Goal: Transaction & Acquisition: Purchase product/service

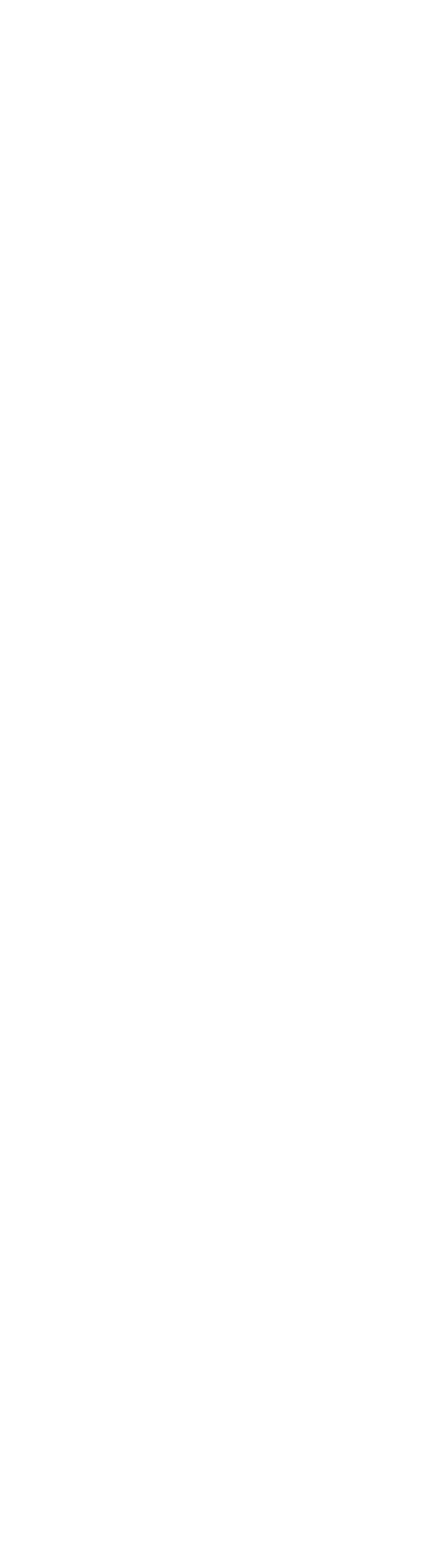
select select "**********"
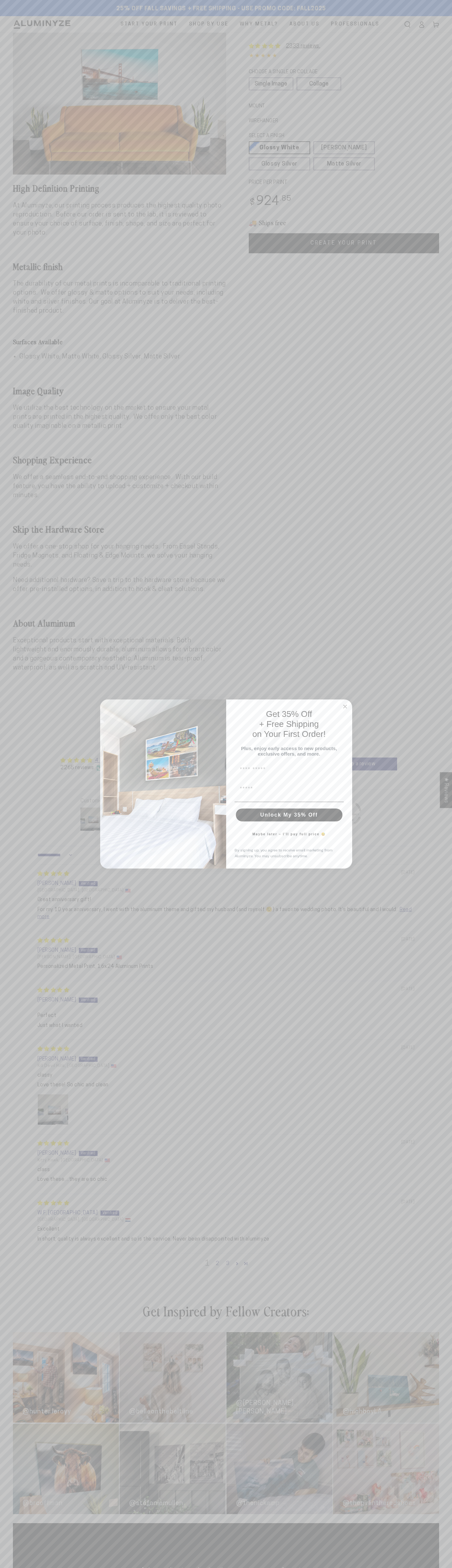
click at [345, 705] on icon "Close dialog" at bounding box center [344, 706] width 3 height 3
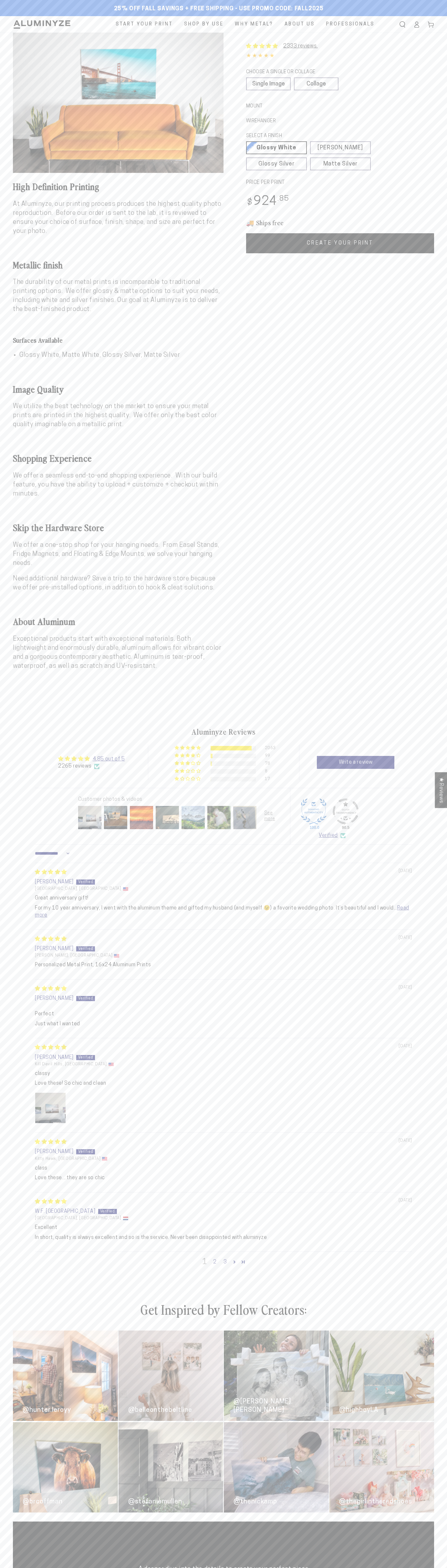
click at [320, 24] on ul "Start Your Print Shop By Use For Home For Business For Hospitality Why Metal? A…" at bounding box center [245, 24] width 268 height 16
click at [63, 1567] on html "Skip to content 25% off FALL Savings + Free Shipping - Use Promo Code: FALL2025…" at bounding box center [224, 784] width 447 height 1568
click at [1, 383] on section "Skip to product information Open media 1 in modal 1 / of 1 High Definition Prin…" at bounding box center [224, 370] width 447 height 674
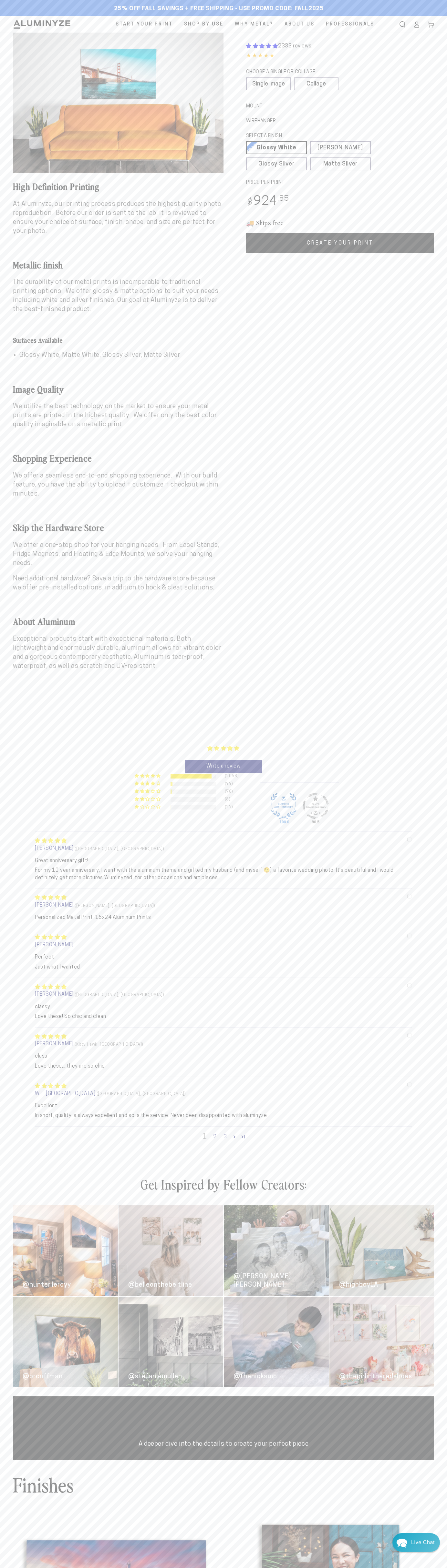
scroll to position [12, 0]
click at [276, 164] on link "Glossy Silver Glossy Silver Our silver gloss produces uniquely luminous prints …" at bounding box center [276, 164] width 61 height 13
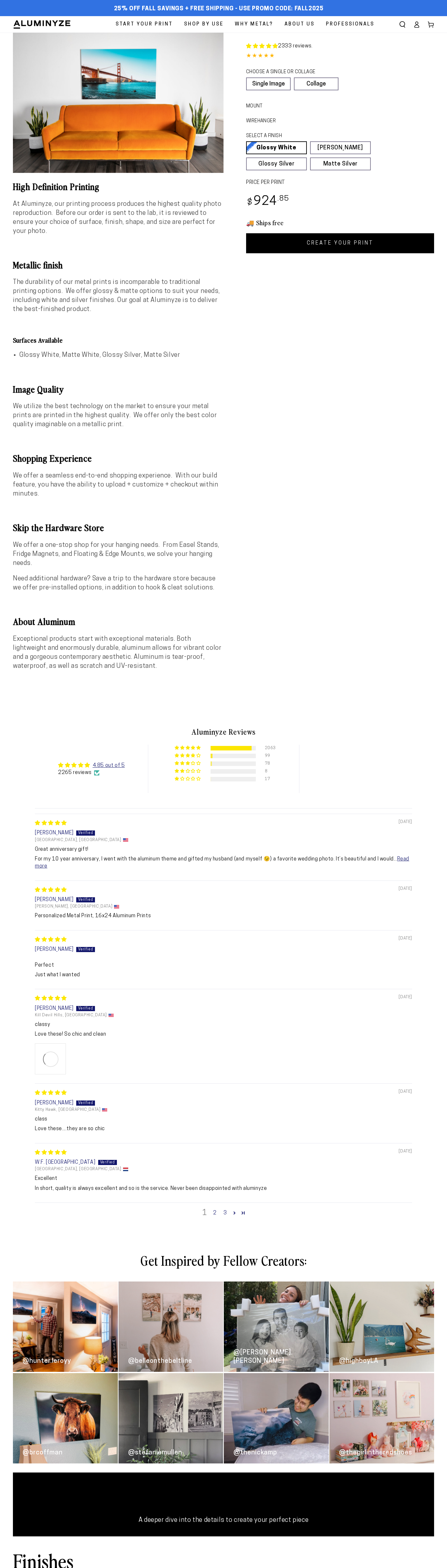
select select "**********"
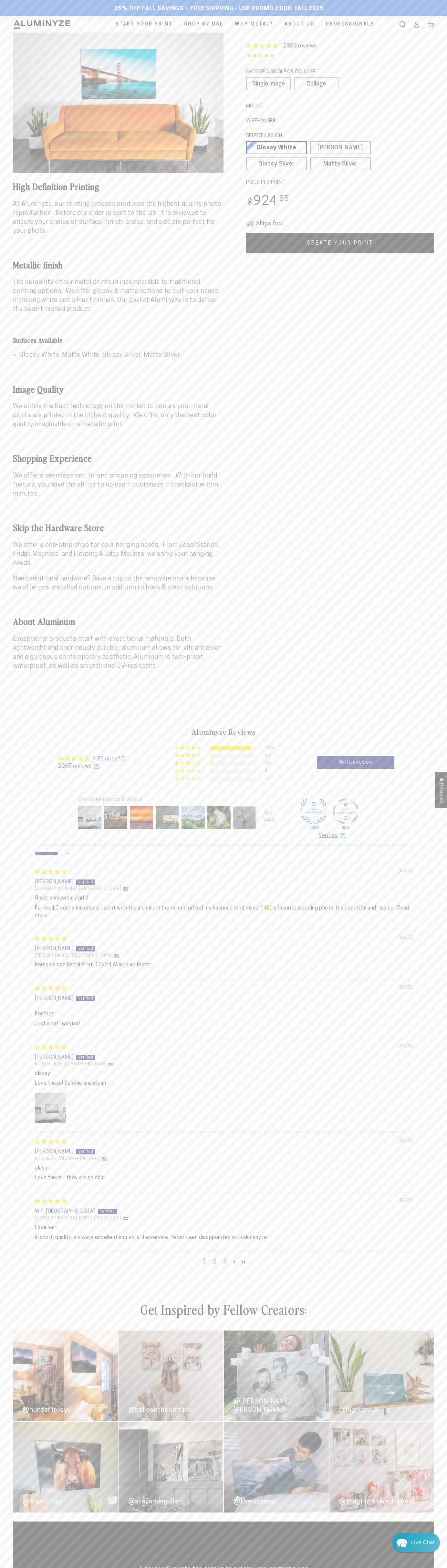
scroll to position [12, 0]
click at [340, 164] on link "Matte Silver Matte Silver Our raw silver matte aluminum surface adds a fascinat…" at bounding box center [340, 164] width 61 height 13
click at [118, 103] on button "Open media 1 in modal" at bounding box center [118, 103] width 211 height 141
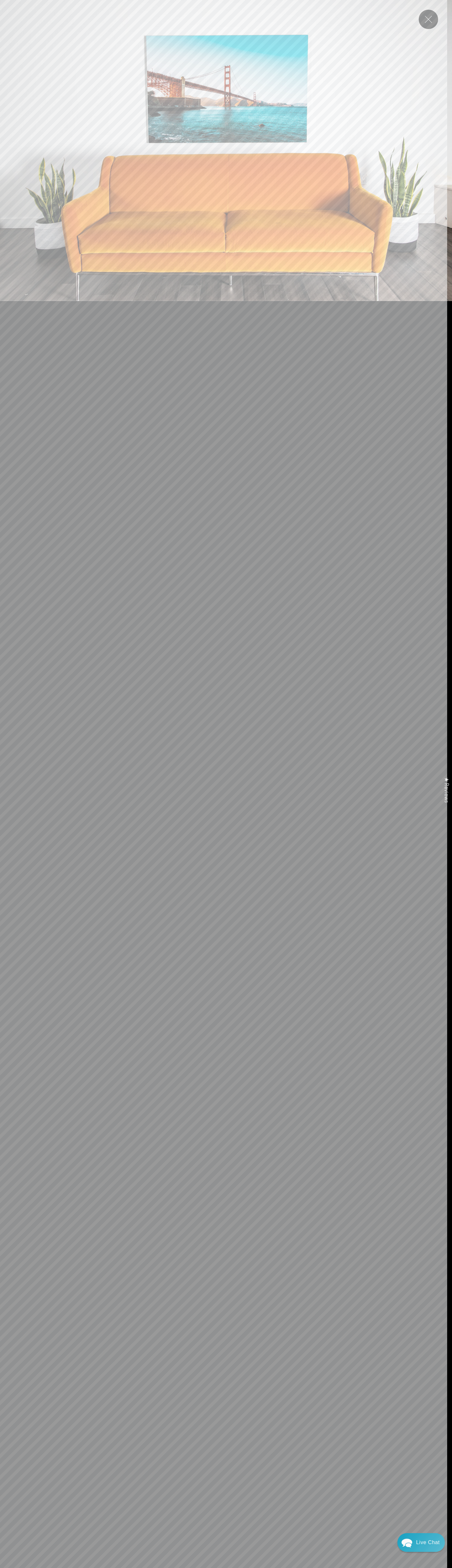
click at [428, 19] on button "Close" at bounding box center [428, 19] width 19 height 19
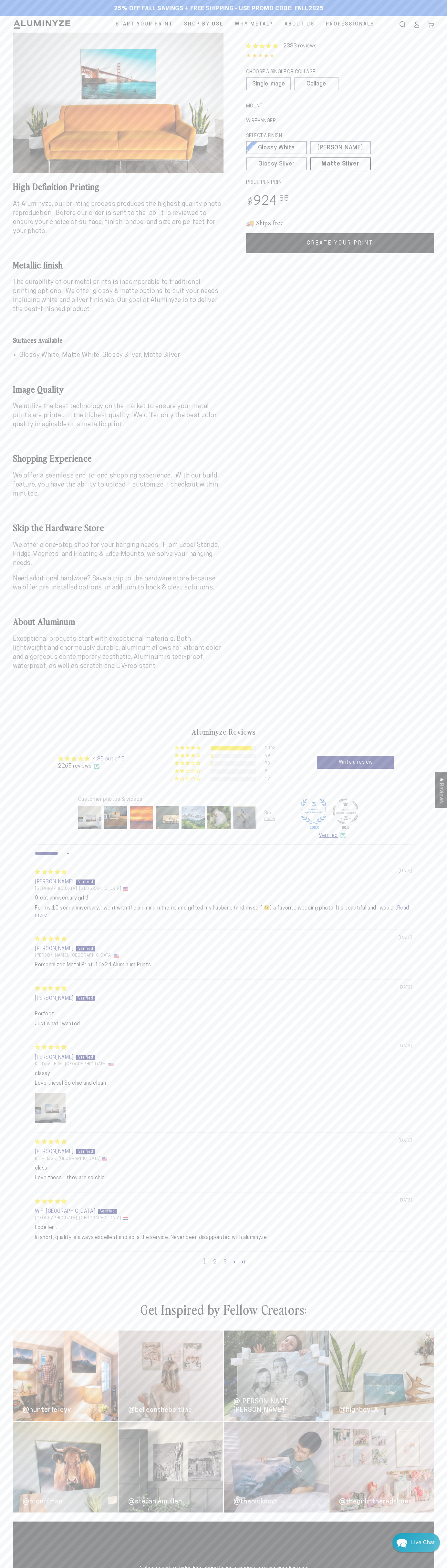
click at [402, 24] on icon "Search our site" at bounding box center [402, 24] width 7 height 7
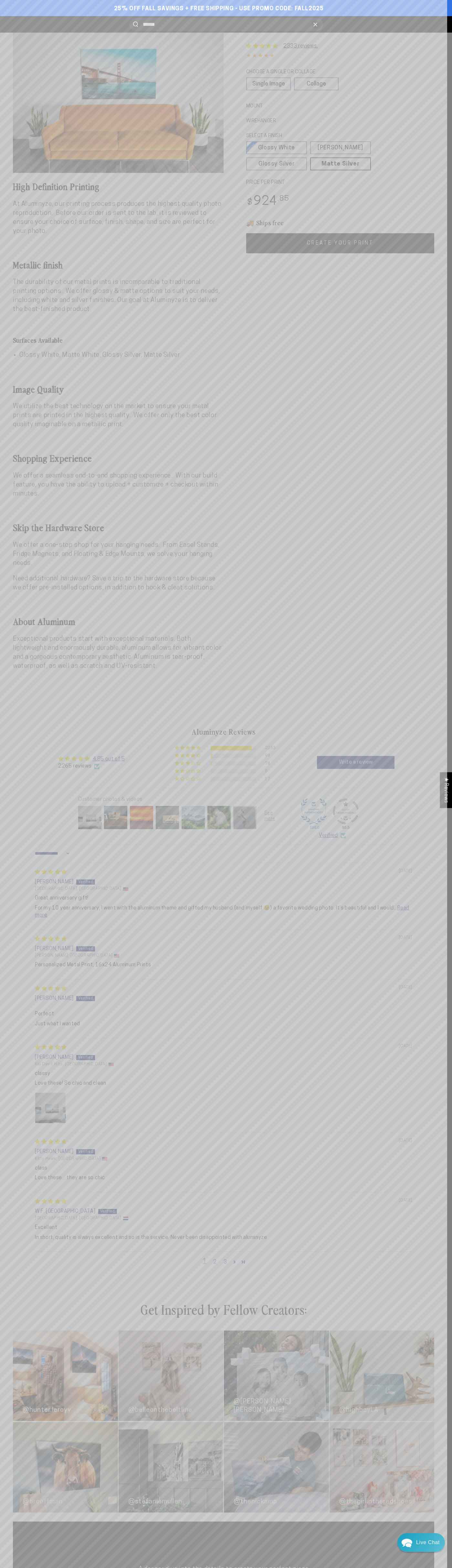
click at [219, 9] on span "25% off FALL Savings + Free Shipping - Use Promo Code: FALL2025" at bounding box center [219, 9] width 210 height 7
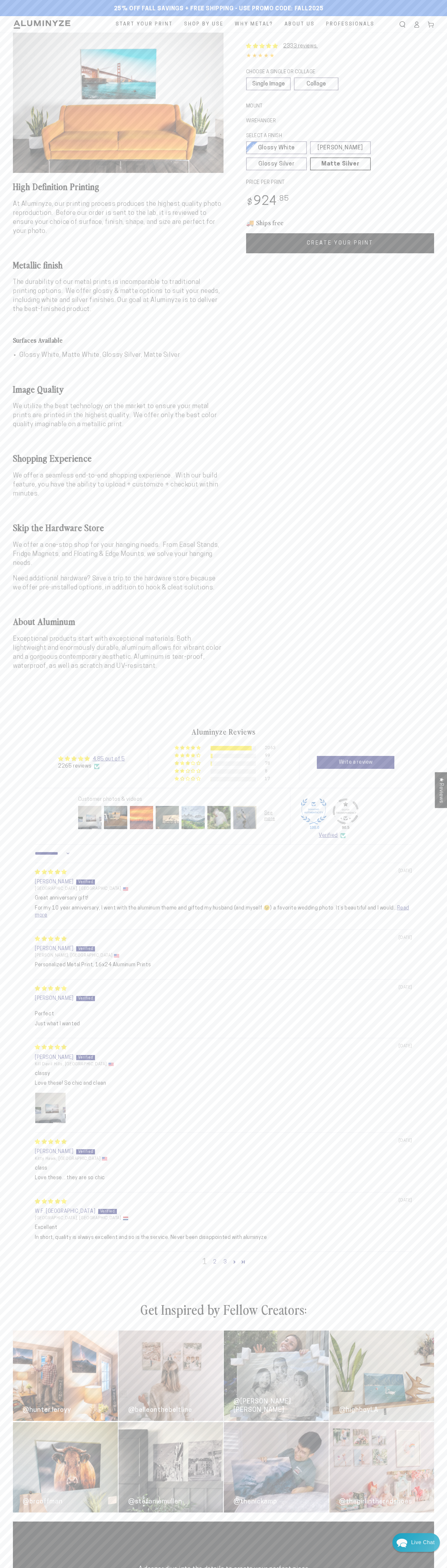
click at [318, 73] on legend "CHOOSE A SINGLE OR COLLAGE" at bounding box center [289, 72] width 86 height 7
click at [340, 109] on div "Mount Learn more" at bounding box center [340, 109] width 188 height 15
click at [269, 203] on bdi "$ 924 .85" at bounding box center [267, 201] width 43 height 13
